Goal: Transaction & Acquisition: Purchase product/service

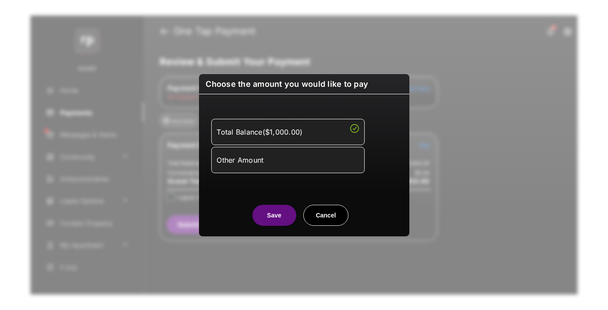
click at [288, 160] on div "Other Amount" at bounding box center [288, 160] width 142 height 15
type input "****"
click at [274, 226] on button "Save" at bounding box center [275, 215] width 44 height 21
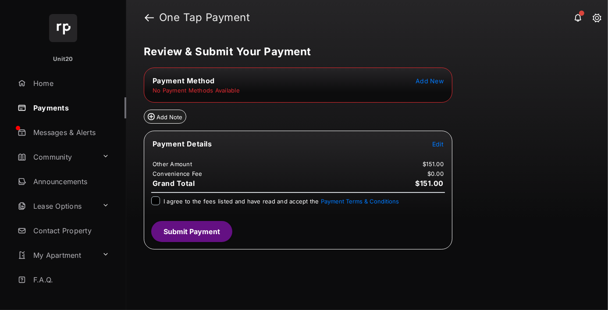
click at [430, 80] on span "Add New" at bounding box center [430, 80] width 28 height 7
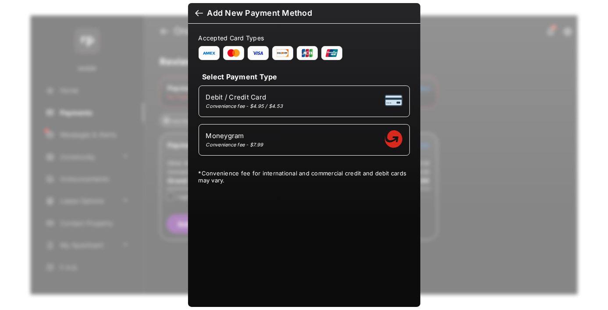
click at [200, 13] on div at bounding box center [199, 14] width 8 height 10
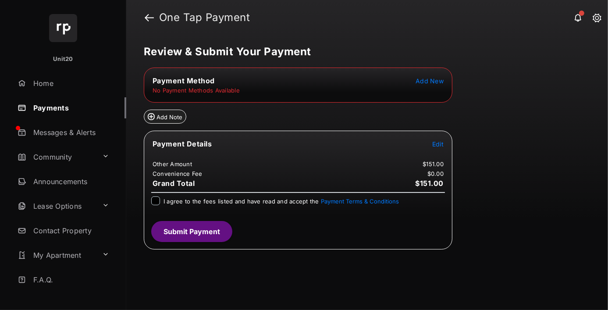
click at [429, 79] on span "Add New" at bounding box center [430, 80] width 28 height 7
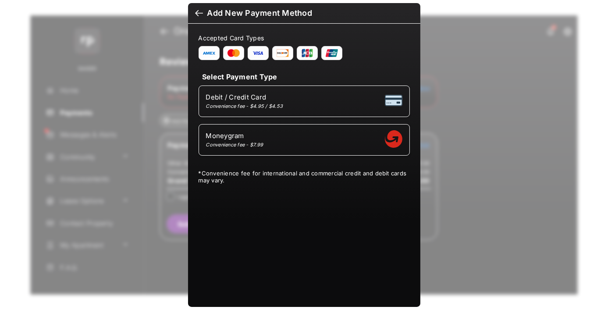
click at [195, 11] on div at bounding box center [199, 14] width 8 height 10
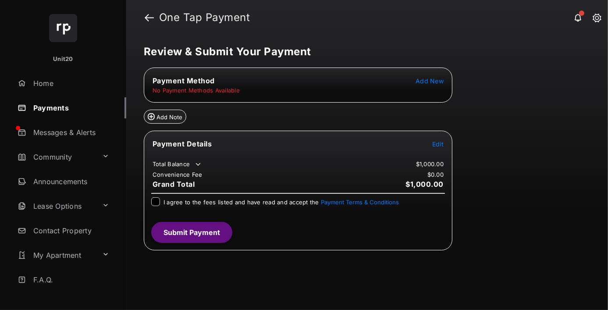
click at [432, 79] on span "Add New" at bounding box center [430, 80] width 28 height 7
